Goal: Answer question/provide support: Share knowledge or assist other users

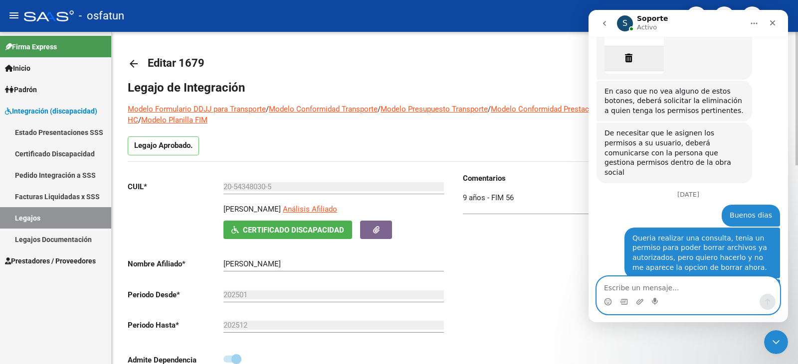
scroll to position [1670, 0]
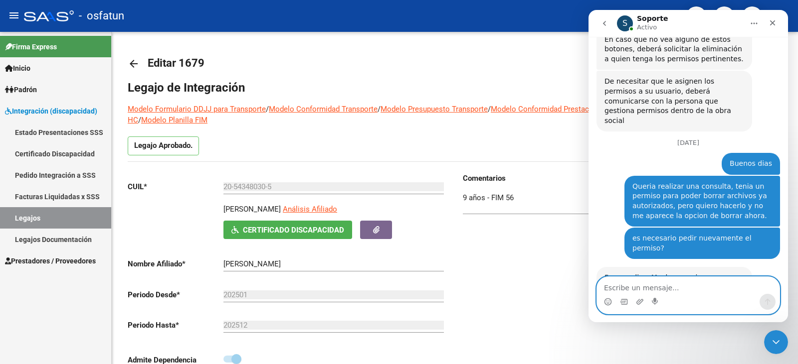
click at [683, 291] on textarea "Escribe un mensaje..." at bounding box center [688, 285] width 182 height 17
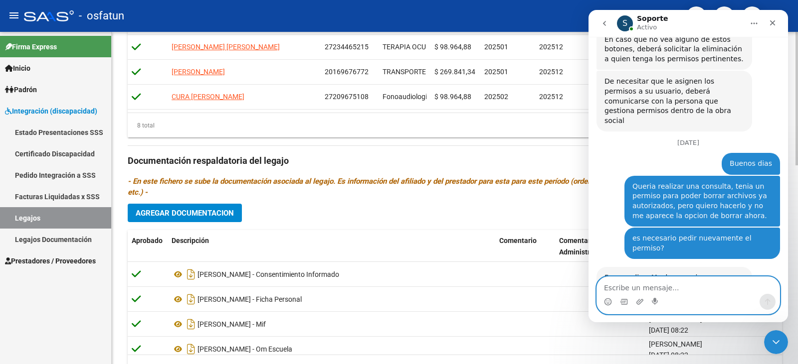
scroll to position [496, 0]
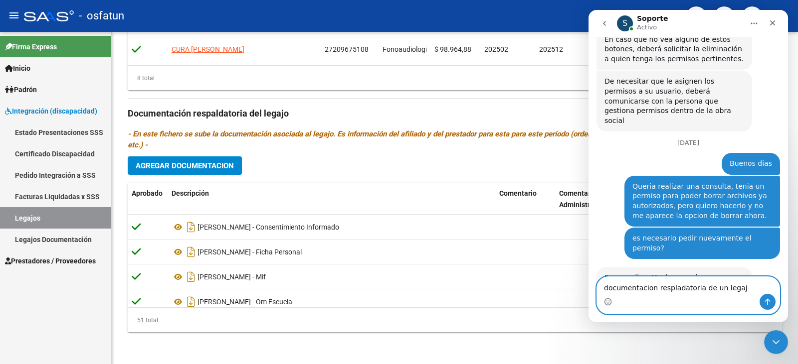
type textarea "documentacion respladatoria de un legajo"
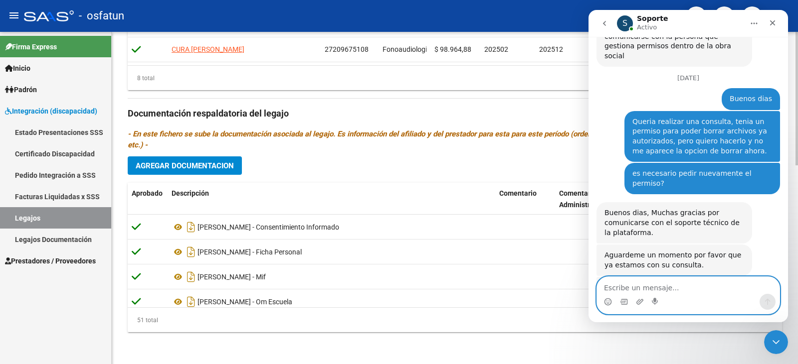
scroll to position [1749, 0]
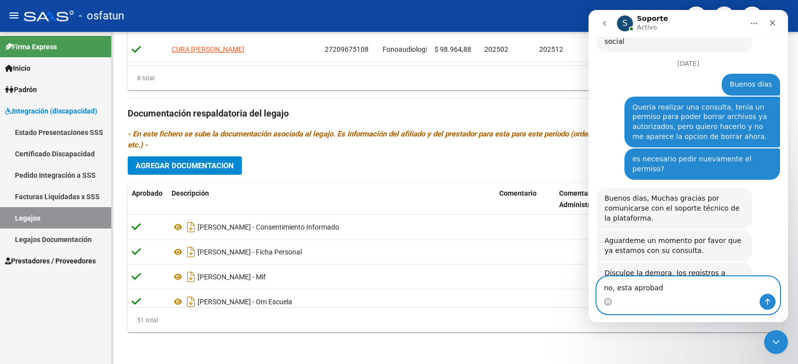
type textarea "no, esta aprobada"
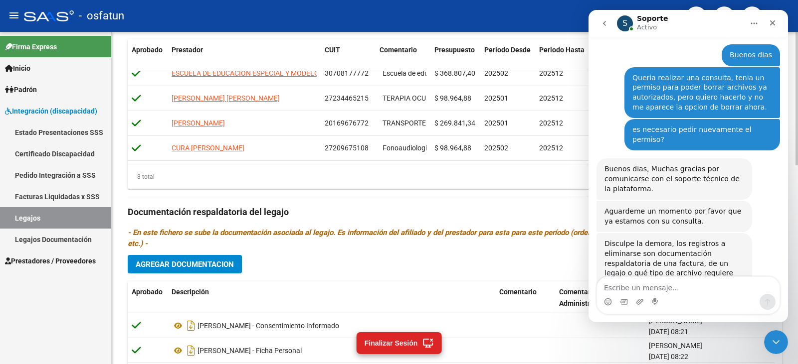
scroll to position [496, 0]
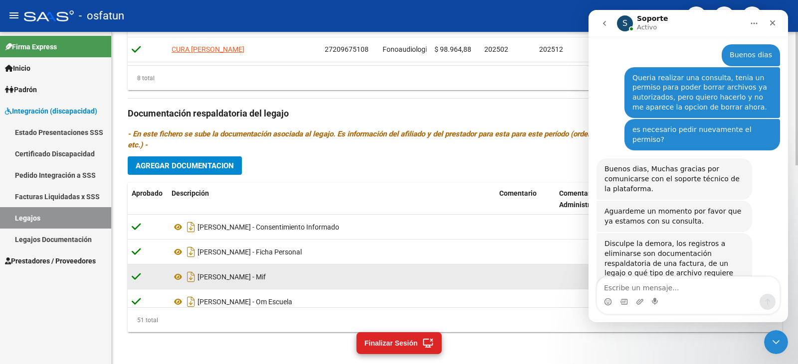
click at [222, 279] on div "[PERSON_NAME] - Mif" at bounding box center [332, 277] width 320 height 16
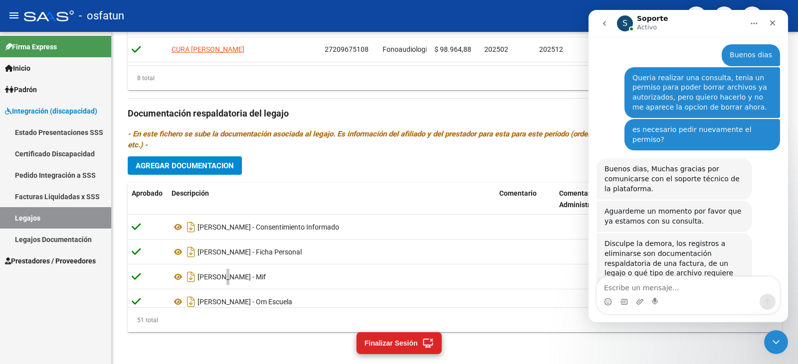
click at [611, 20] on button "go back" at bounding box center [604, 23] width 19 height 19
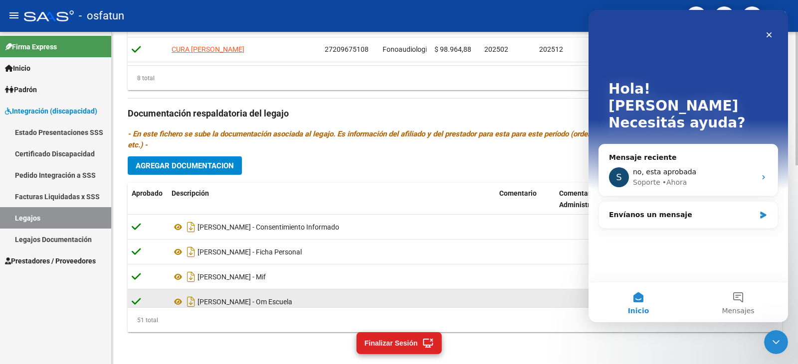
click at [493, 300] on datatable-body-cell "[PERSON_NAME] - Om Escuela" at bounding box center [332, 302] width 328 height 24
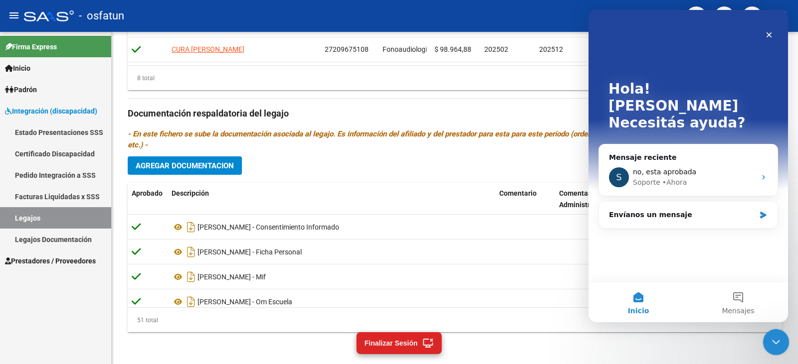
click at [771, 342] on icon "Cerrar Intercom Messenger" at bounding box center [774, 341] width 12 height 12
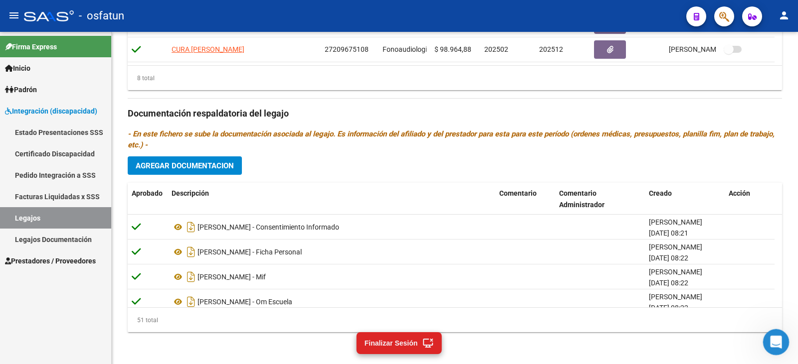
click at [780, 345] on div "Abrir Intercom Messenger" at bounding box center [774, 341] width 33 height 33
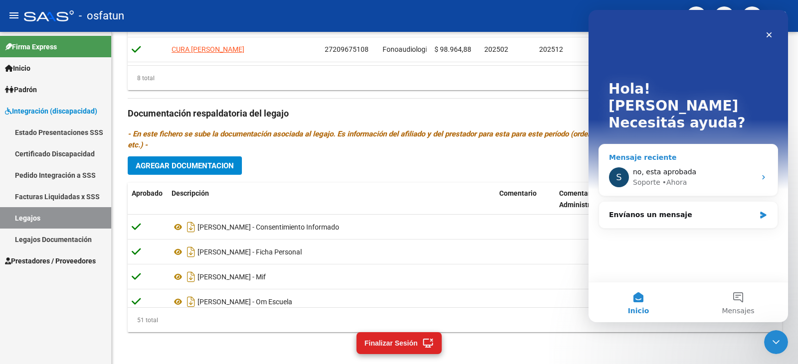
click at [709, 167] on div "no, esta aprobada" at bounding box center [694, 172] width 123 height 10
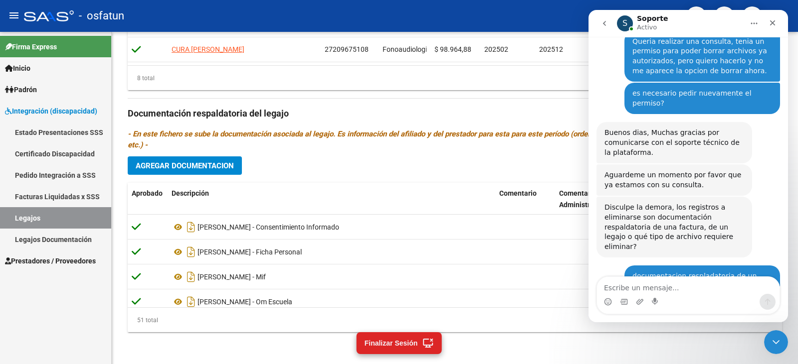
scroll to position [1805, 0]
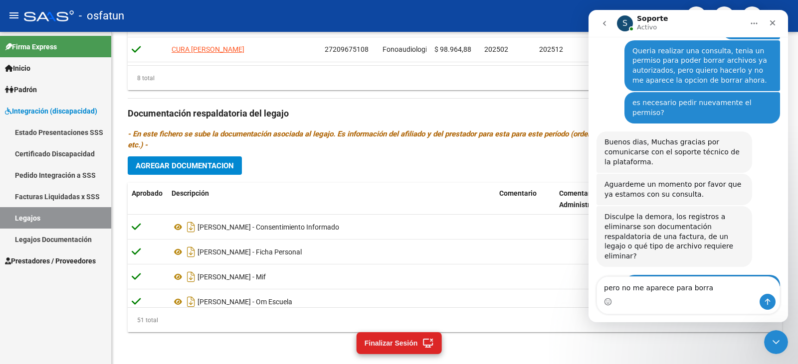
type textarea "pero no me aparece para borrar"
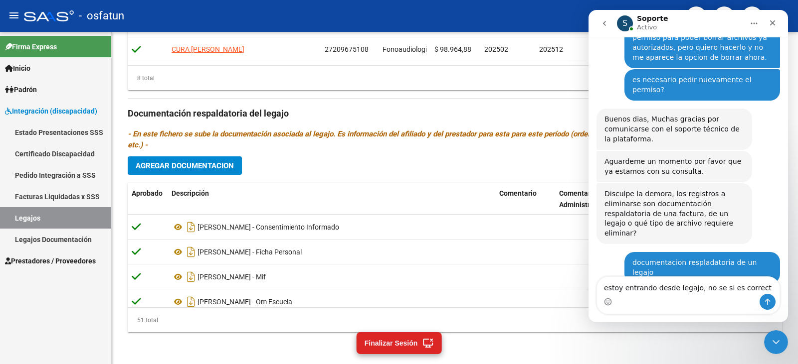
type textarea "estoy entrando desde legajo, no se si es correcto"
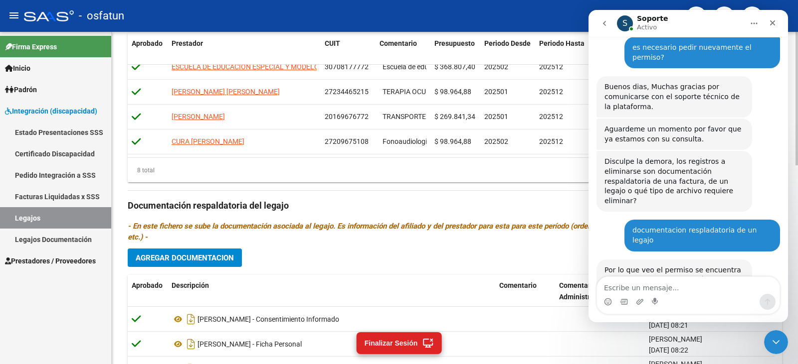
scroll to position [347, 0]
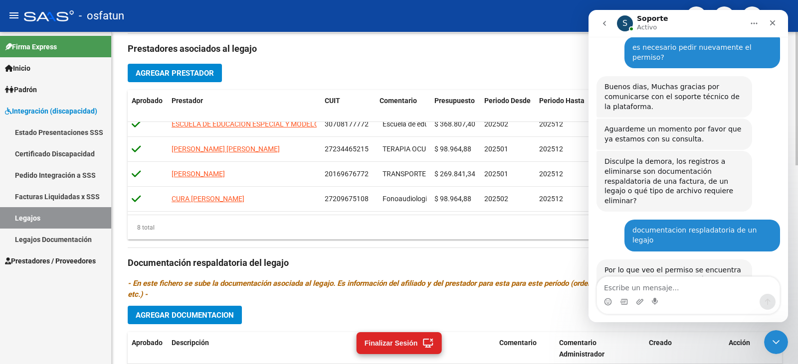
click at [523, 259] on h3 "Documentación respaldatoria del legajo" at bounding box center [455, 263] width 654 height 14
click at [433, 35] on div "Prestadores asociados al legajo Agregar Prestador Aprobado Prestador CUIT Comen…" at bounding box center [455, 262] width 654 height 456
click at [605, 24] on icon "go back" at bounding box center [604, 23] width 8 height 8
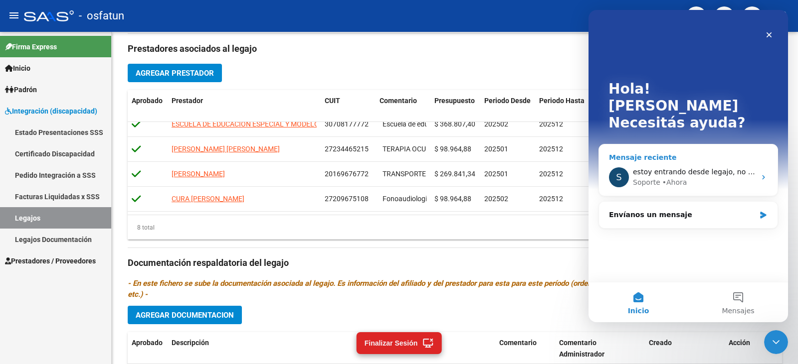
click at [648, 168] on span "estoy entrando desde legajo, no se si es correcto" at bounding box center [719, 172] width 172 height 8
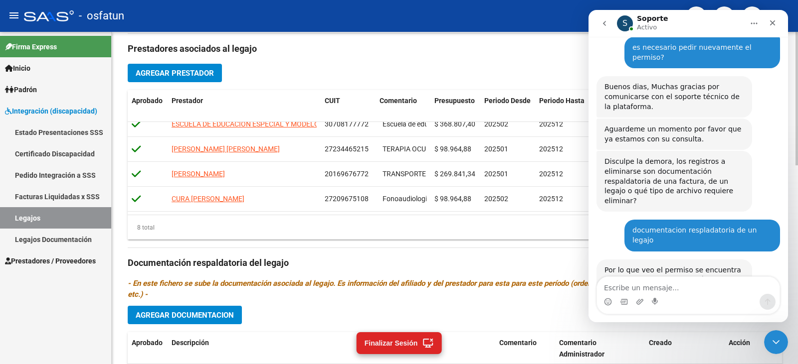
scroll to position [1899, 0]
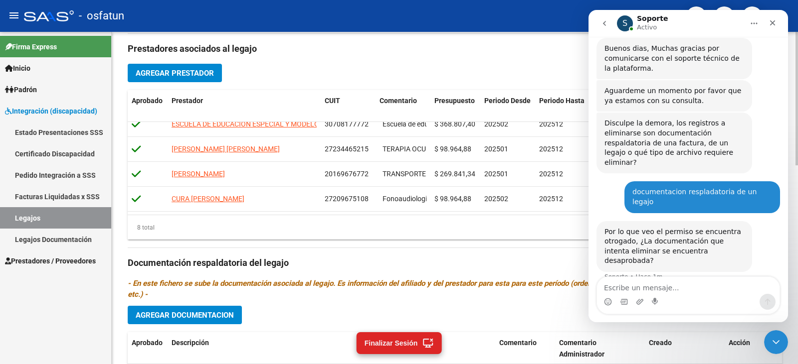
click at [486, 51] on h3 "Prestadores asociados al legajo" at bounding box center [455, 49] width 654 height 14
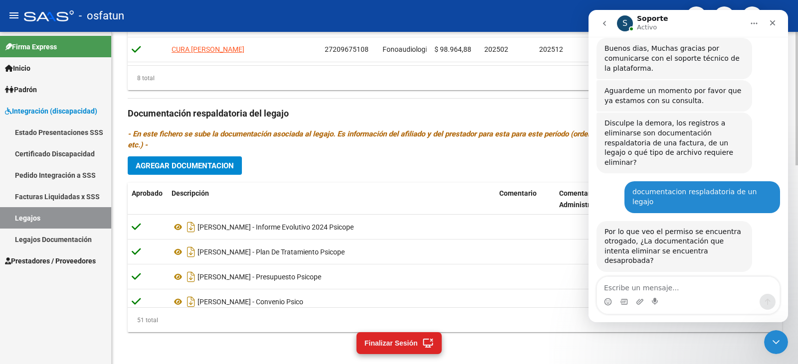
scroll to position [1900, 0]
click at [281, 24] on div "- osfatun" at bounding box center [351, 16] width 654 height 22
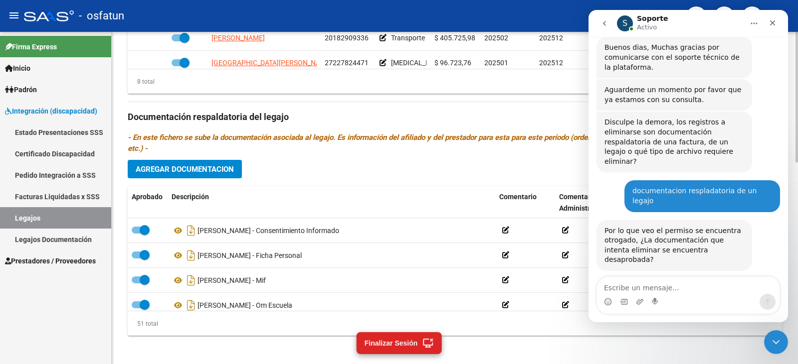
scroll to position [515, 0]
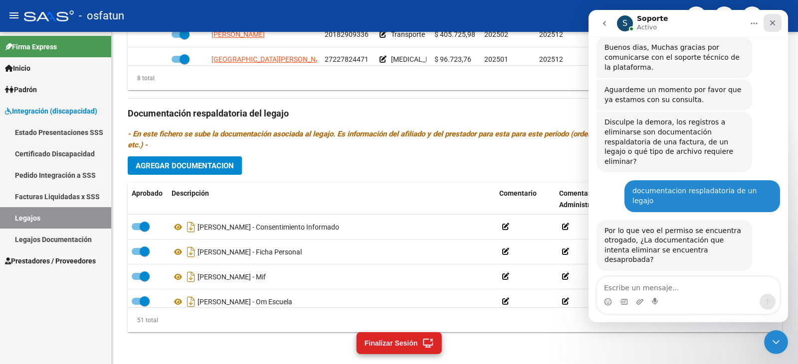
click at [775, 20] on icon "Cerrar" at bounding box center [772, 23] width 8 height 8
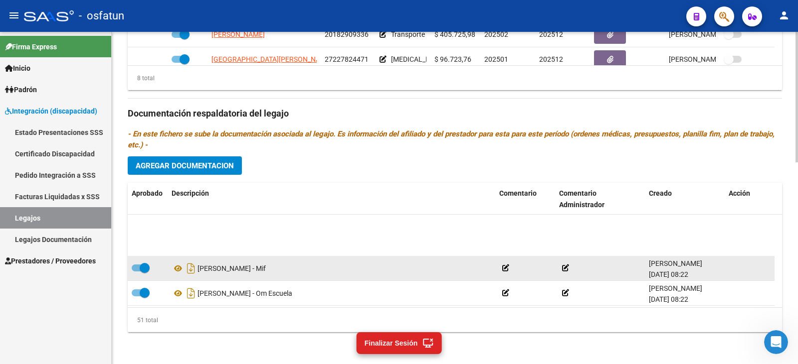
scroll to position [0, 0]
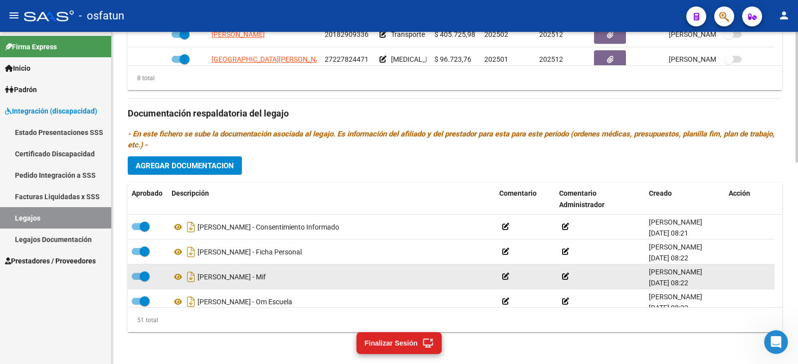
click at [147, 277] on span at bounding box center [145, 277] width 10 height 10
click at [137, 280] on input "checkbox" at bounding box center [136, 280] width 0 height 0
click at [735, 276] on icon at bounding box center [731, 276] width 7 height 9
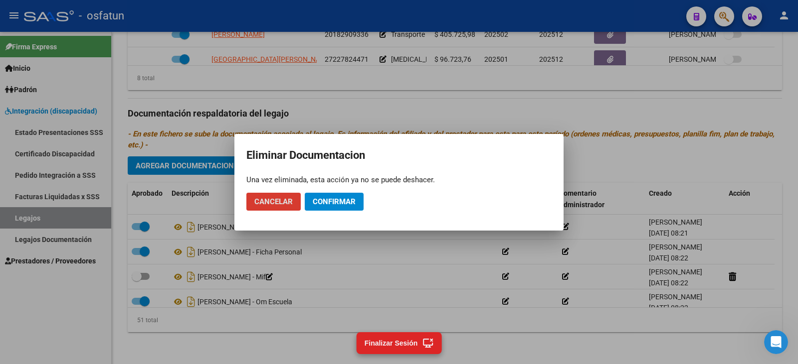
click at [334, 202] on span "Confirmar" at bounding box center [334, 201] width 43 height 9
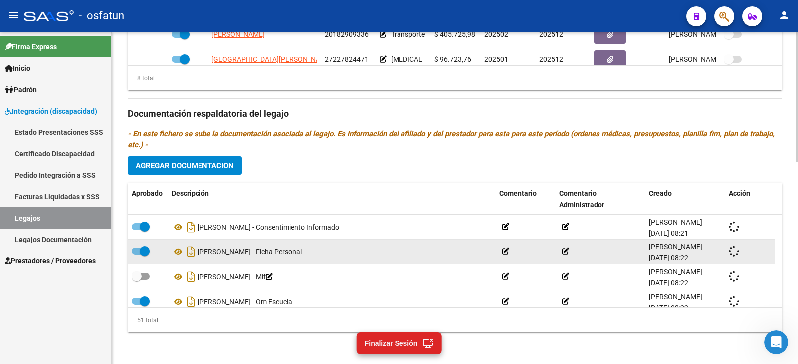
checkbox input "true"
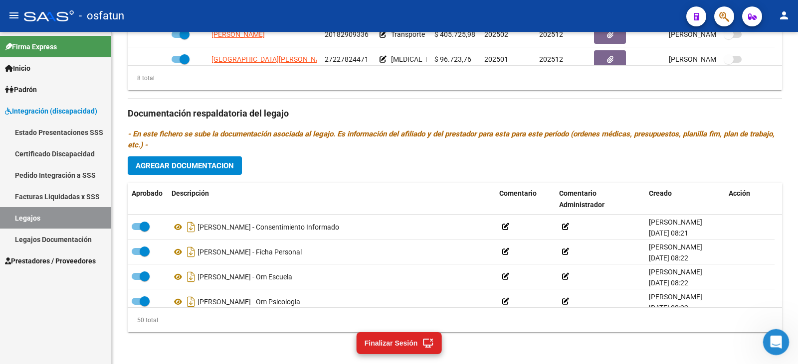
click at [772, 340] on icon "Abrir Intercom Messenger" at bounding box center [774, 341] width 16 height 16
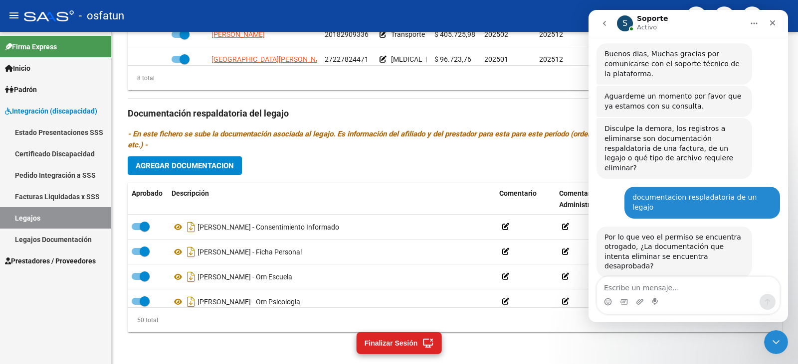
scroll to position [1900, 0]
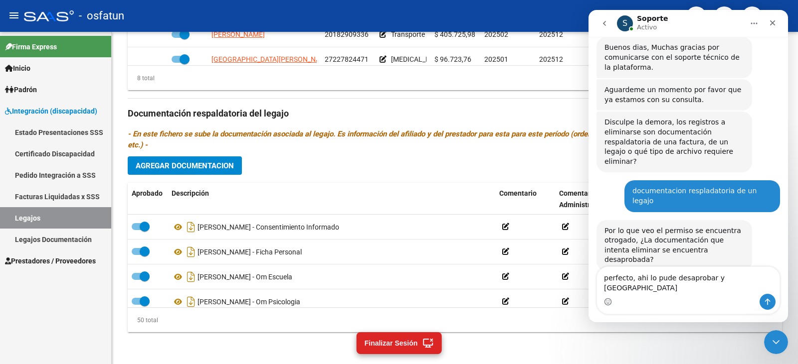
type textarea "perfecto, ahi lo pude desaprobar y borrar"
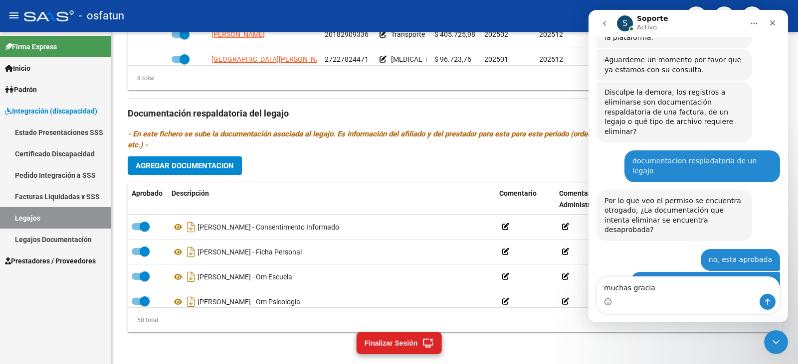
type textarea "muchas gracias"
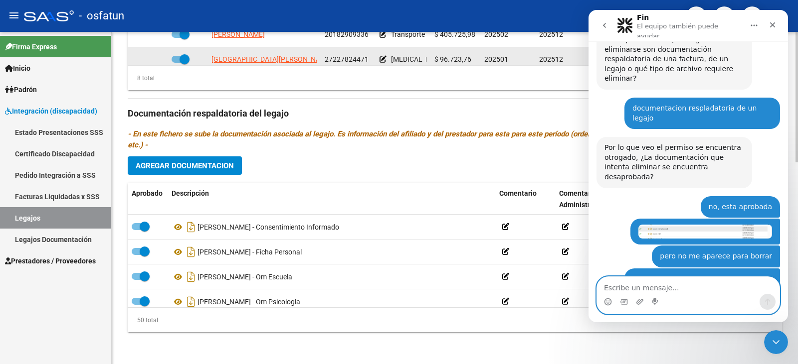
scroll to position [2015, 0]
